Goal: Go to known website: Access a specific website the user already knows

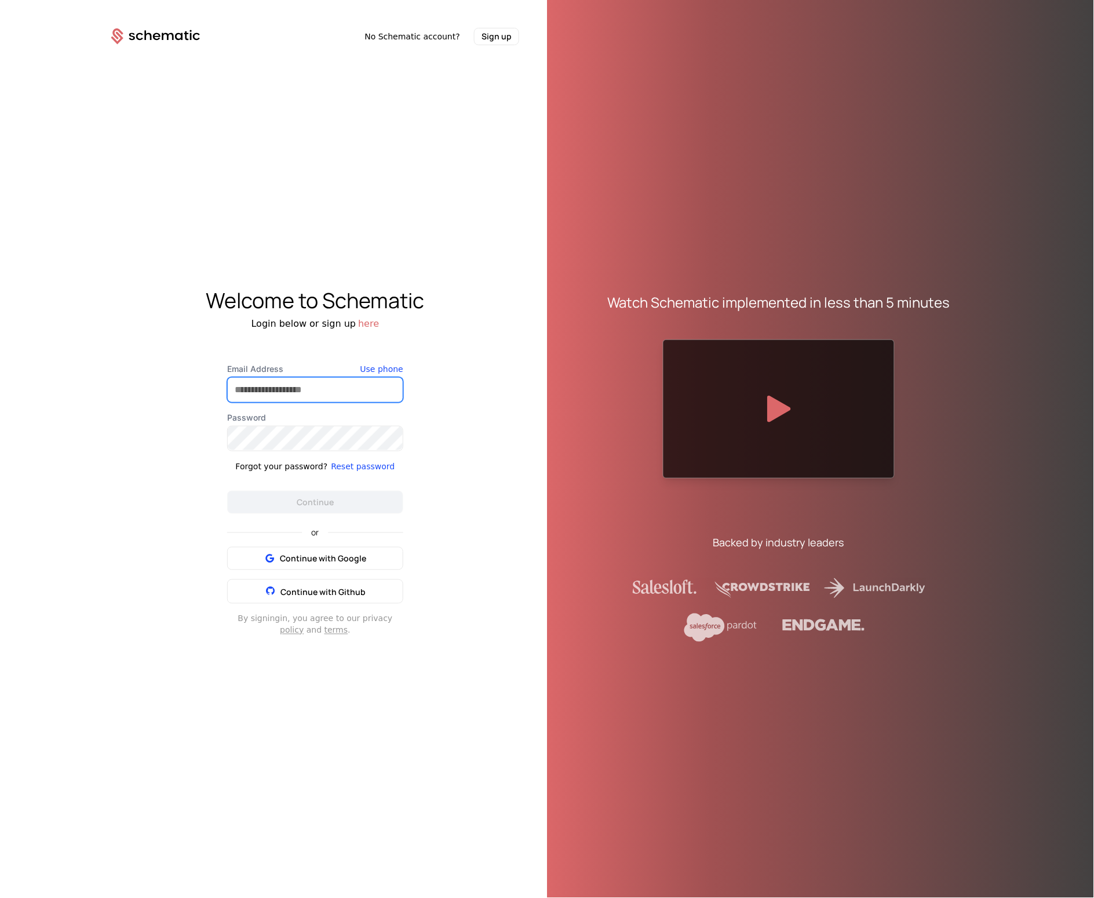
click at [283, 397] on input "Email Address" at bounding box center [315, 390] width 175 height 24
click at [0, 898] on com-1password-button at bounding box center [0, 898] width 0 height 0
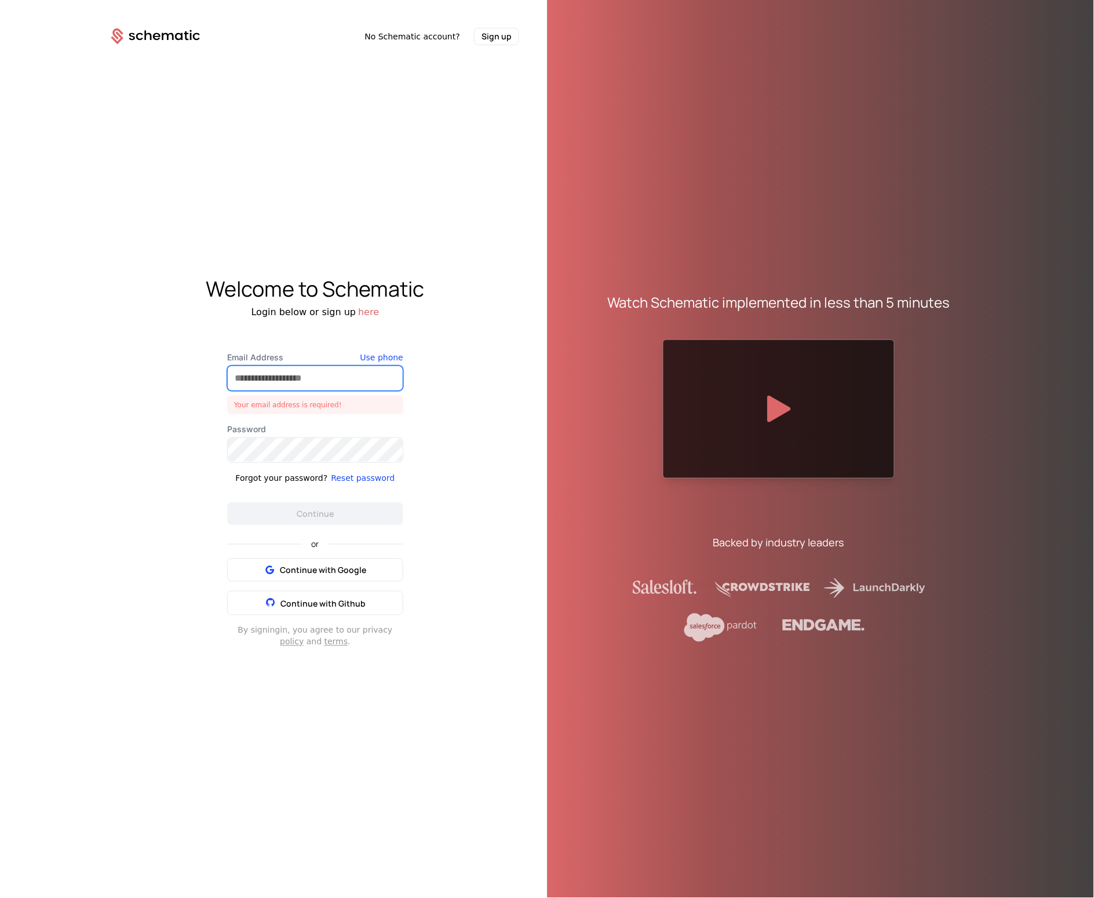
type input "**********"
